Goal: Navigation & Orientation: Understand site structure

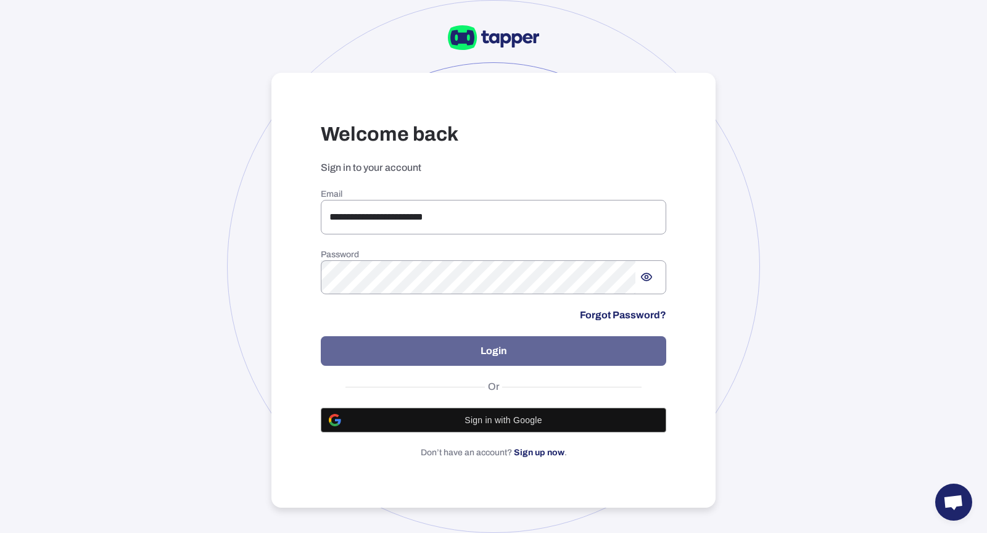
click at [477, 346] on button "Login" at bounding box center [493, 351] width 345 height 30
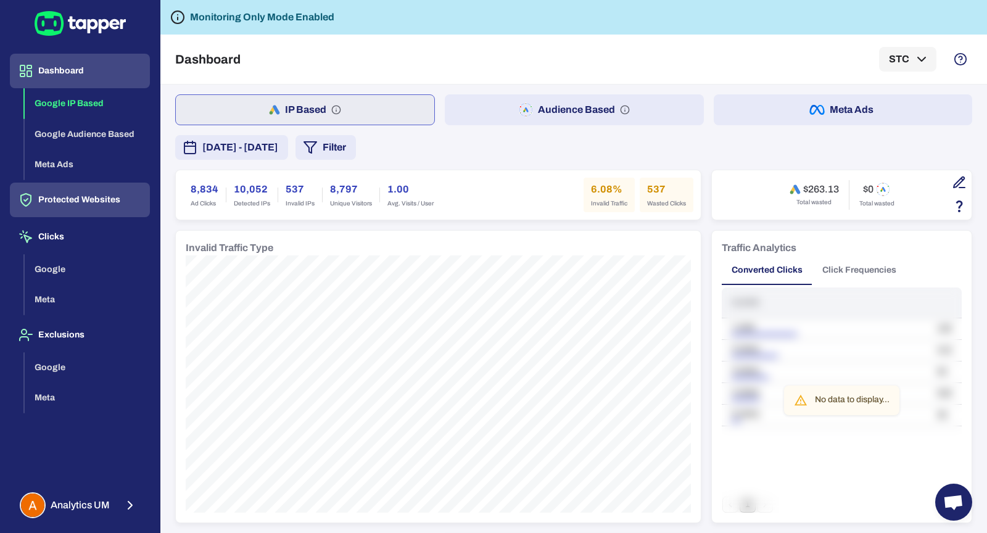
click at [81, 192] on button "Protected Websites" at bounding box center [80, 200] width 140 height 35
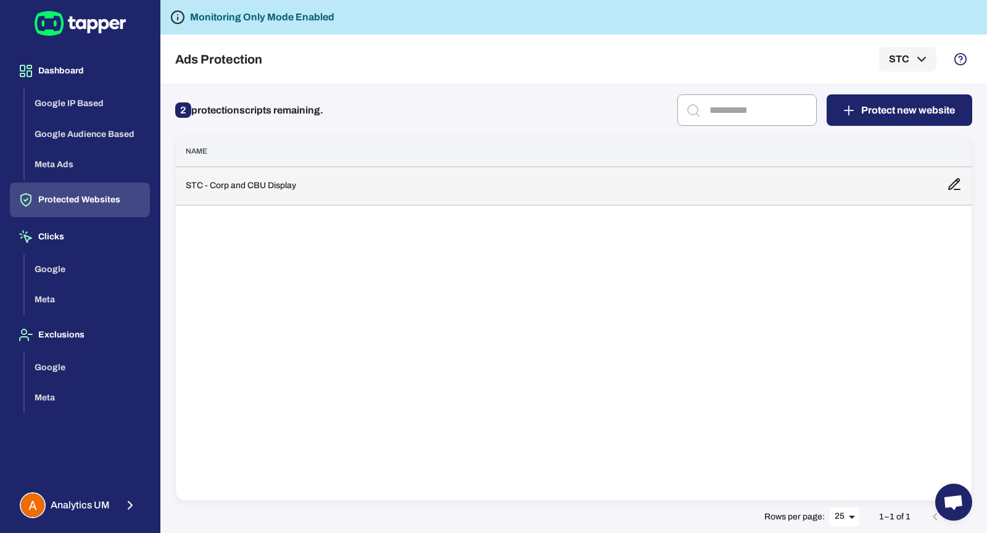
click at [336, 194] on td "STC - Corp and CBU Display" at bounding box center [556, 185] width 761 height 38
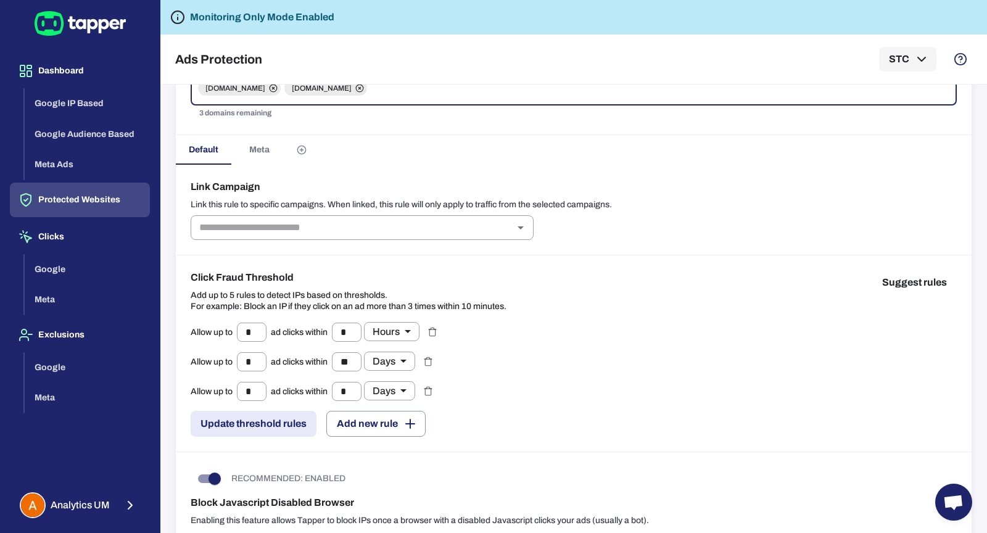
scroll to position [112, 0]
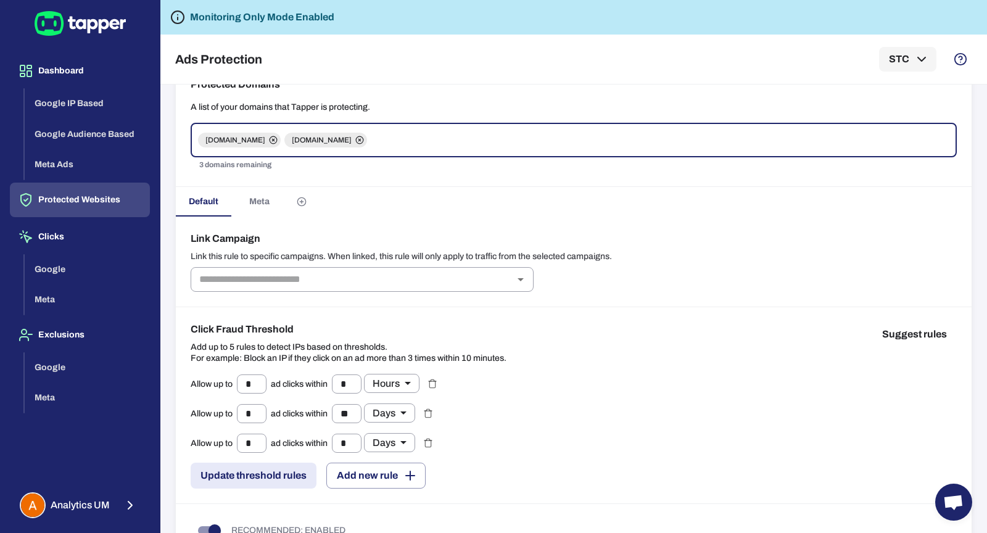
click at [256, 196] on span "Meta" at bounding box center [259, 201] width 20 height 11
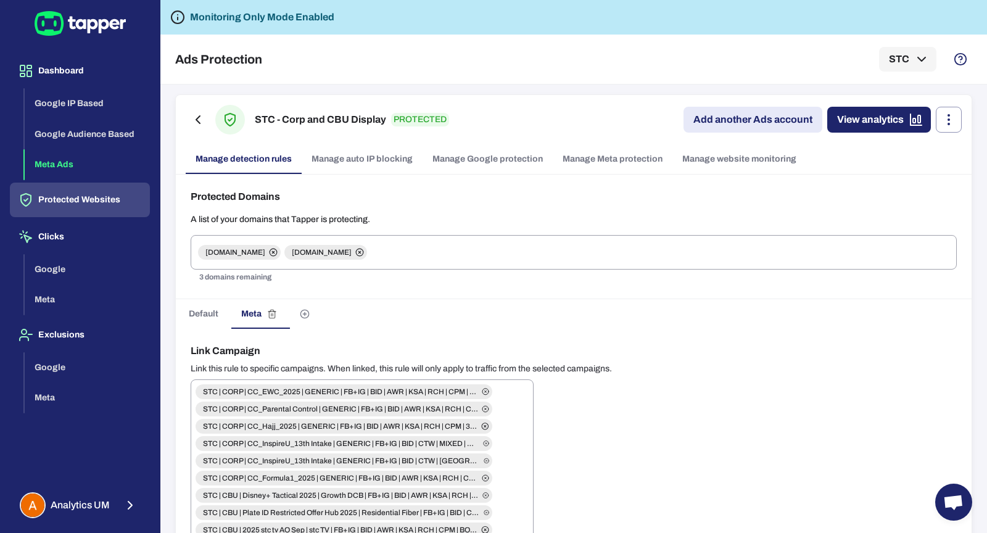
click at [133, 171] on button "Meta Ads" at bounding box center [87, 164] width 125 height 31
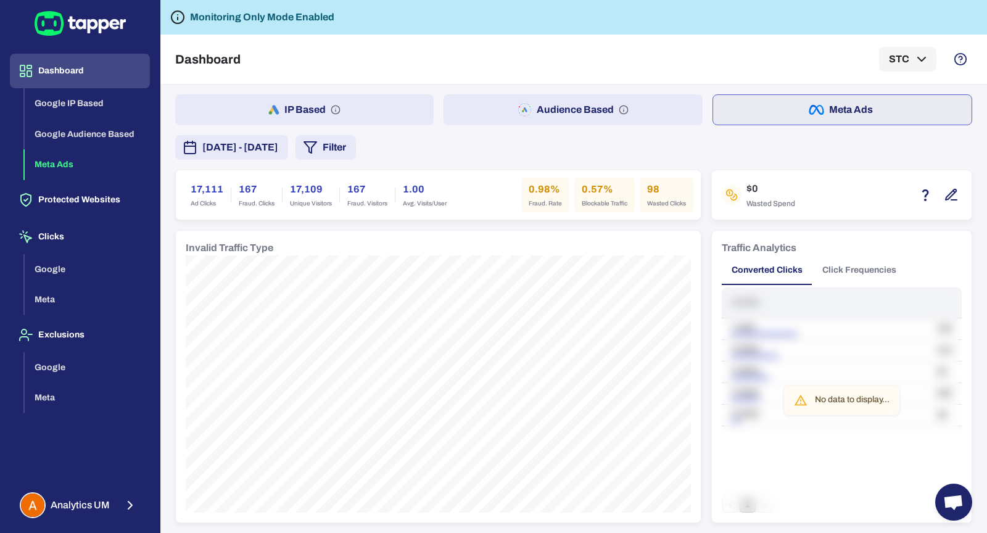
click at [511, 122] on button "Audience Based" at bounding box center [572, 109] width 258 height 31
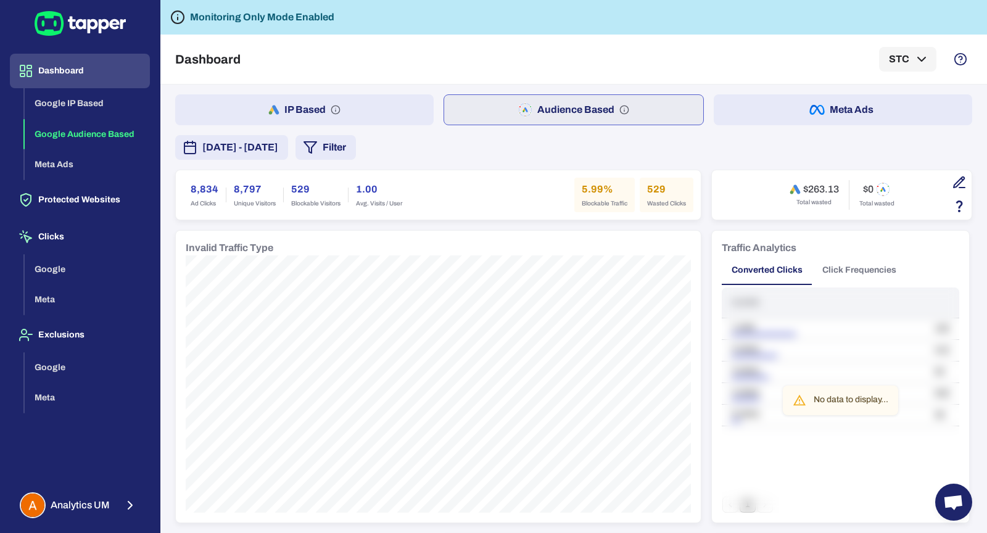
click at [353, 112] on button "IP Based" at bounding box center [304, 109] width 258 height 31
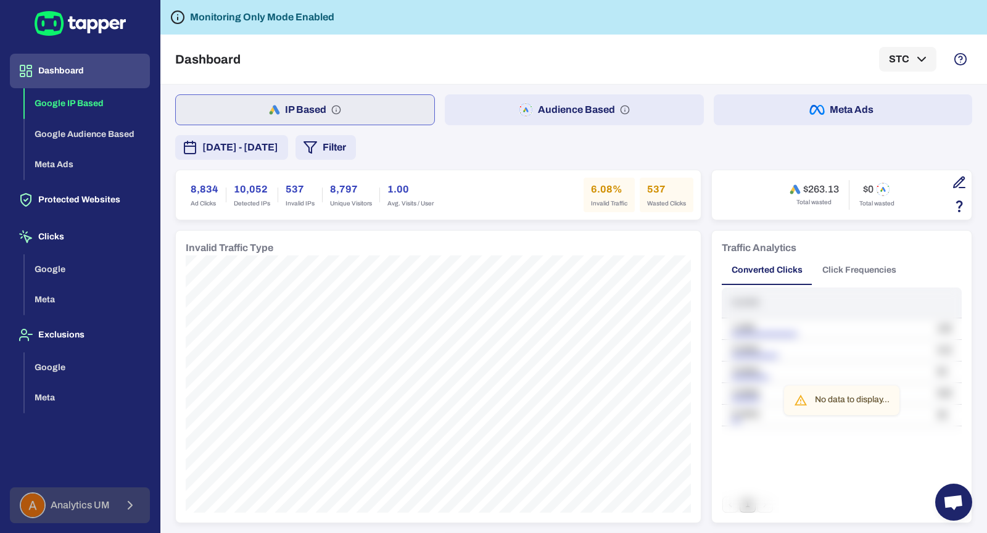
click at [92, 503] on span "Analytics UM" at bounding box center [80, 505] width 59 height 12
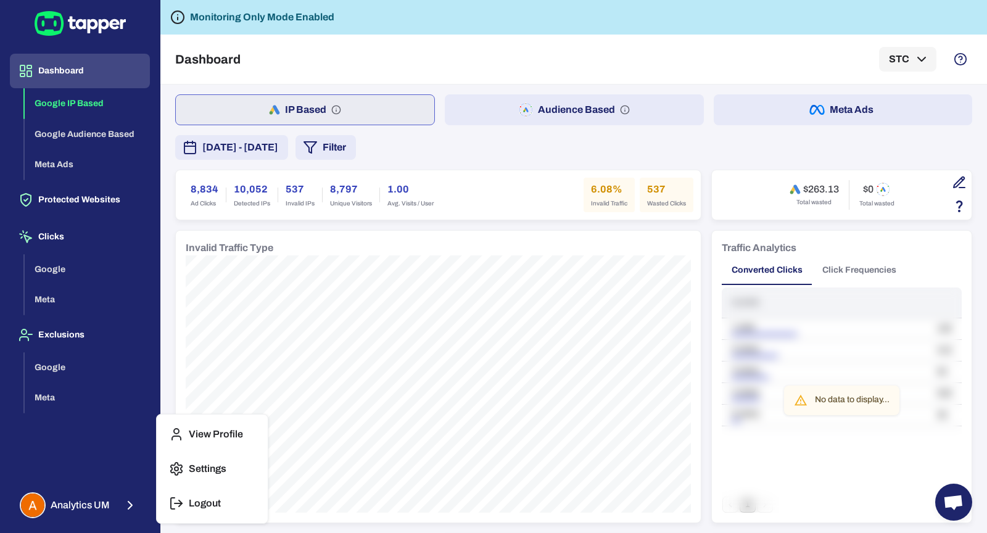
click at [189, 499] on p "Logout" at bounding box center [205, 503] width 32 height 12
